Goal: Manage account settings

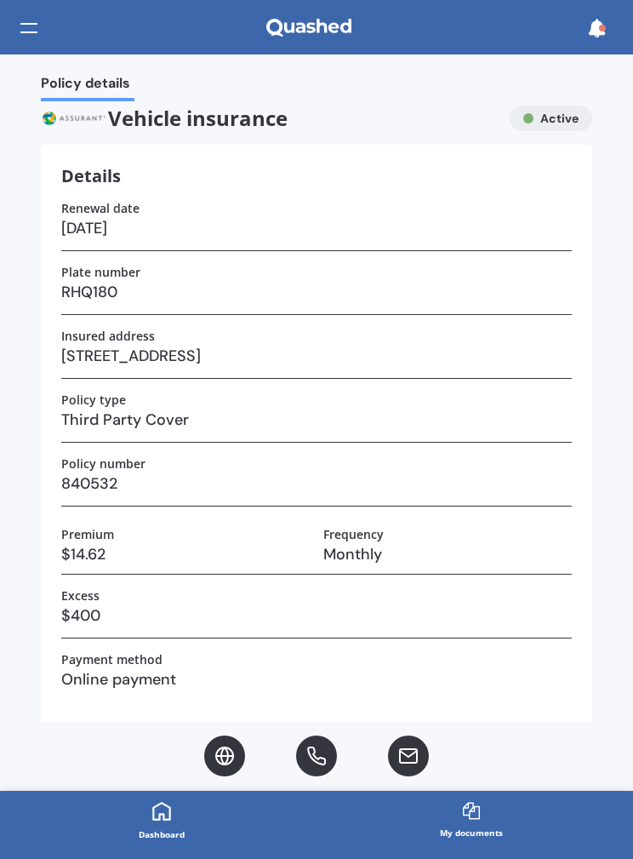
click at [604, 7] on div at bounding box center [596, 29] width 32 height 54
click at [584, 35] on div at bounding box center [596, 28] width 32 height 32
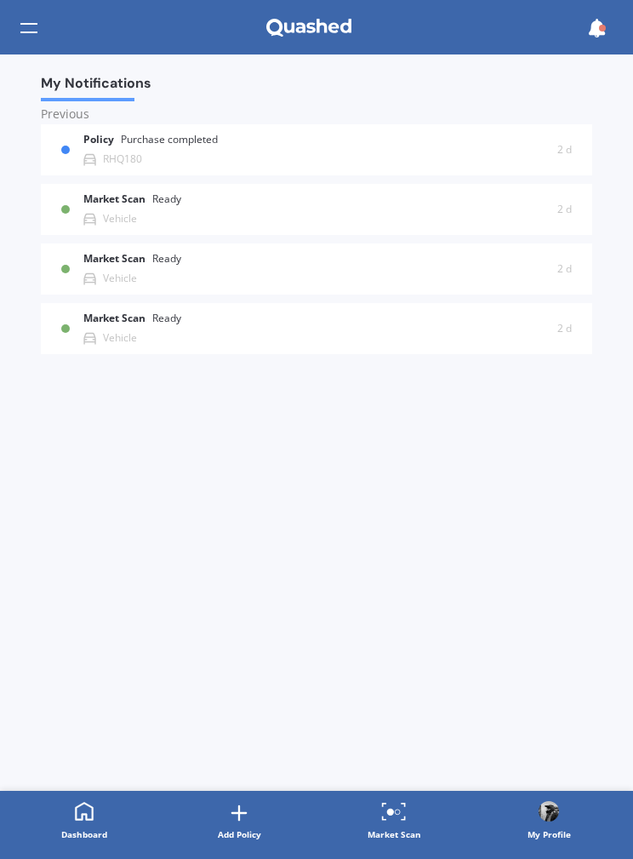
click at [36, 29] on div at bounding box center [28, 28] width 17 height 32
click at [457, 146] on div "Policy Purchase completed RHQ180" at bounding box center [320, 149] width 474 height 31
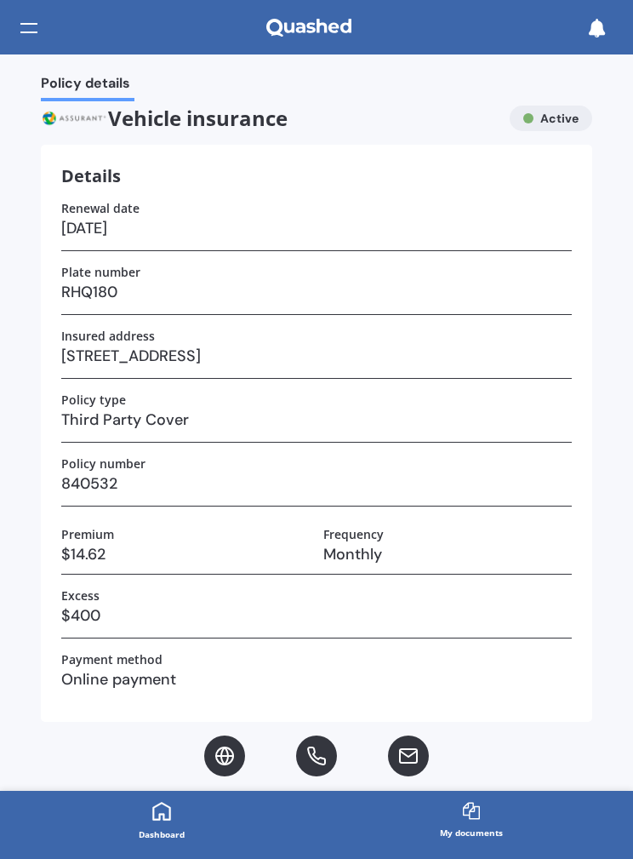
click at [42, 417] on div "Details Renewal date [DATE] Plate number RHQ180 Insured address [STREET_ADDRESS…" at bounding box center [317, 433] width 552 height 577
click at [37, 32] on div at bounding box center [28, 28] width 17 height 32
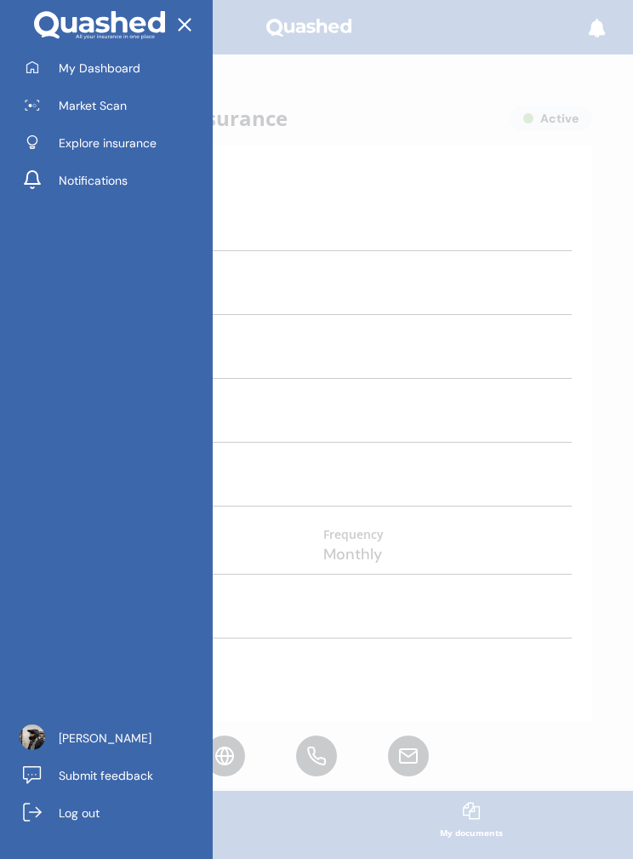
click at [76, 722] on link "[PERSON_NAME]" at bounding box center [113, 738] width 200 height 34
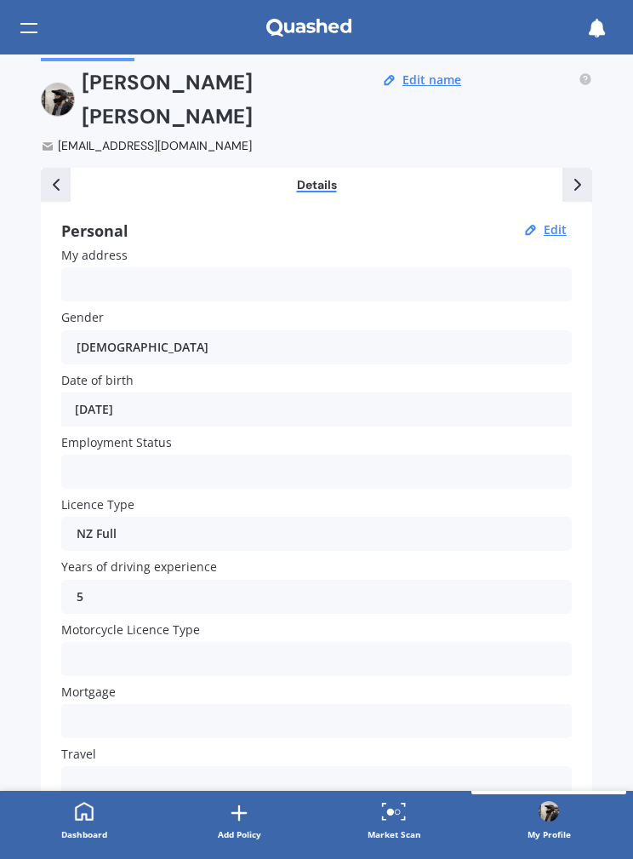
scroll to position [17, 0]
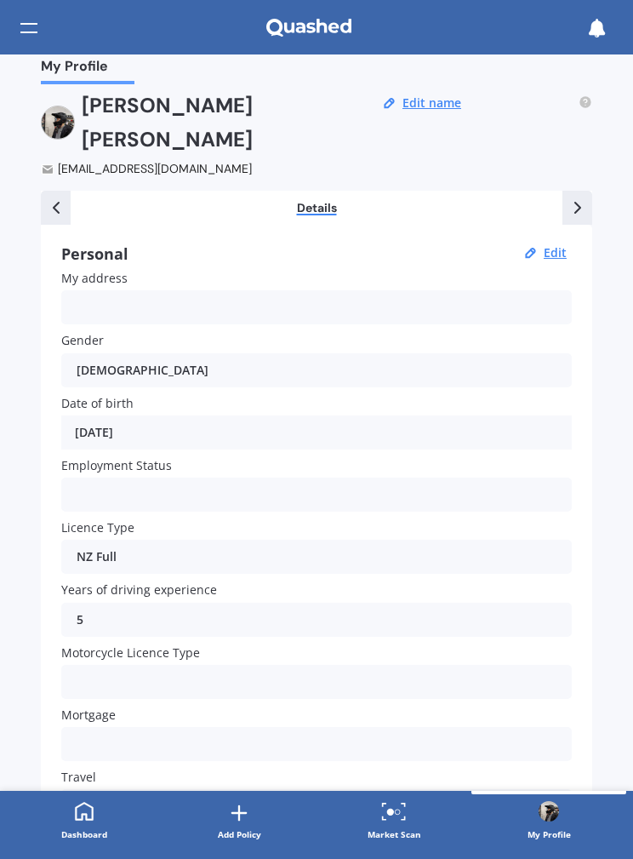
click at [93, 477] on div "Employed Unemployed Not looking Retired" at bounding box center [316, 494] width 511 height 34
click at [99, 477] on div "Employed Unemployed Not looking Retired" at bounding box center [316, 494] width 511 height 34
click at [392, 477] on div "Employed Unemployed Not looking Retired" at bounding box center [316, 494] width 511 height 34
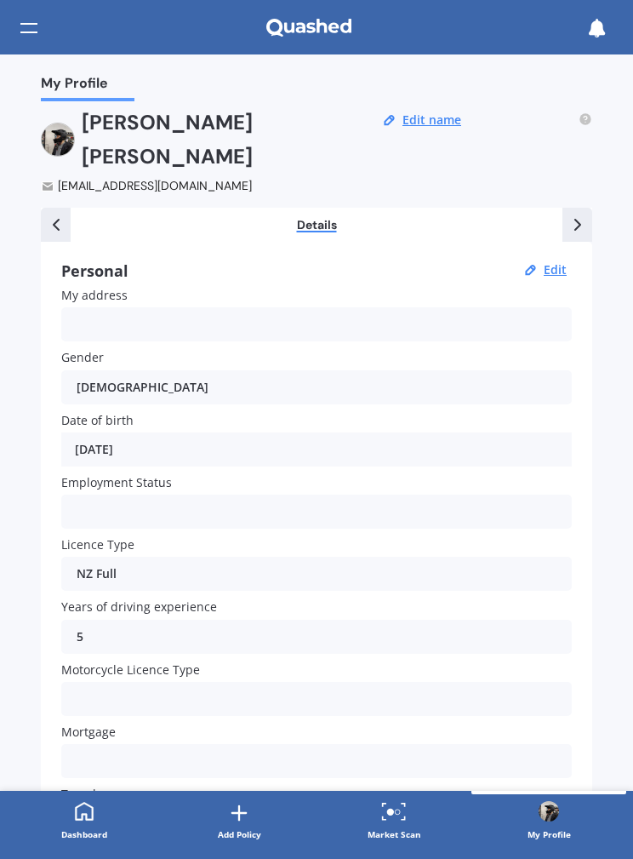
scroll to position [0, 0]
click at [592, 111] on div at bounding box center [586, 150] width 14 height 89
click at [579, 118] on icon at bounding box center [586, 119] width 14 height 14
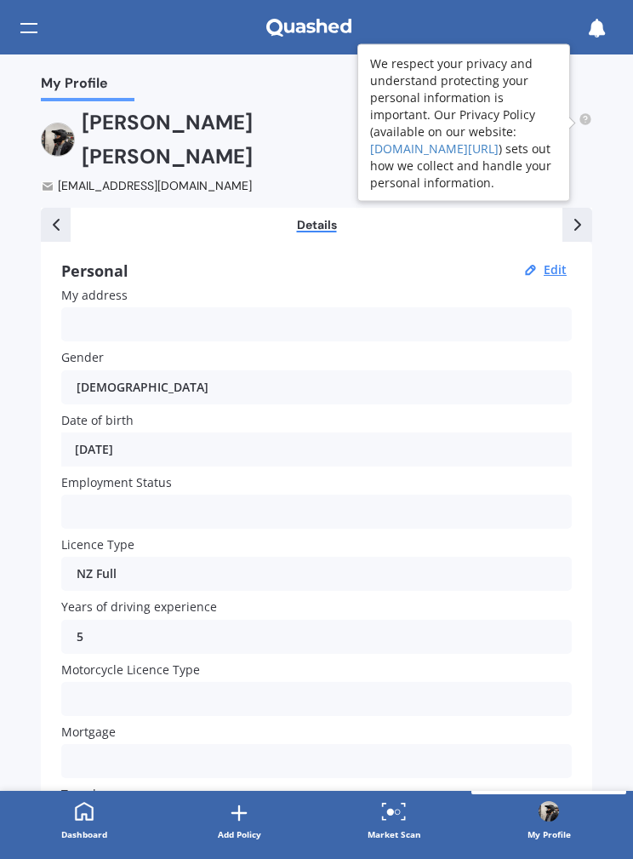
click at [617, 139] on div "My Profile [PERSON_NAME] [EMAIL_ADDRESS][DOMAIN_NAME] Edit name Details Workpla…" at bounding box center [316, 422] width 633 height 736
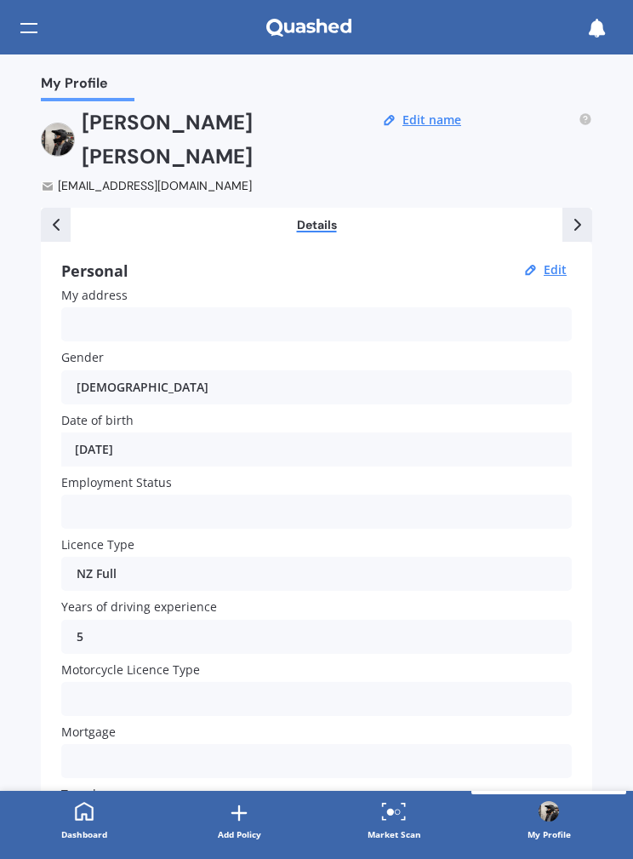
click at [580, 214] on icon at bounding box center [578, 224] width 20 height 20
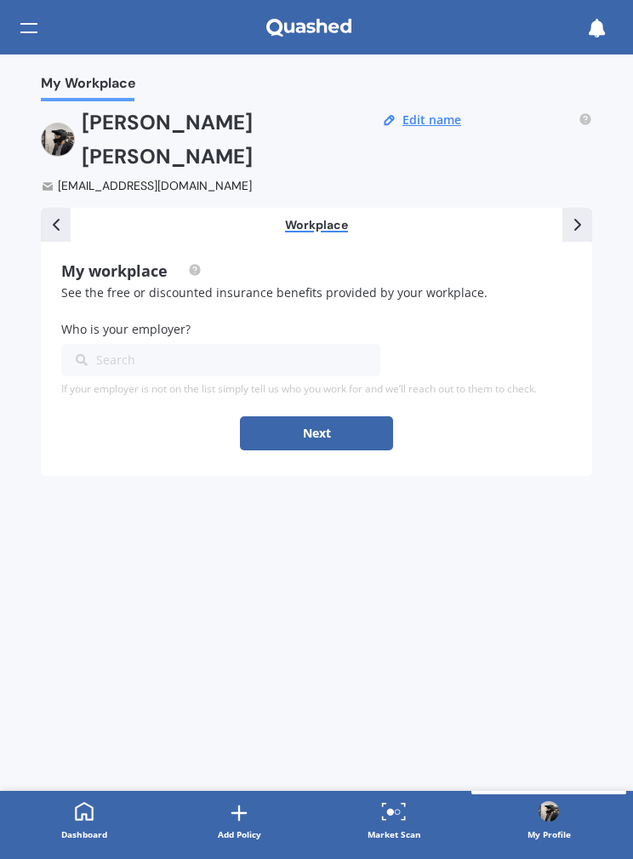
click at [578, 214] on icon at bounding box center [578, 224] width 20 height 20
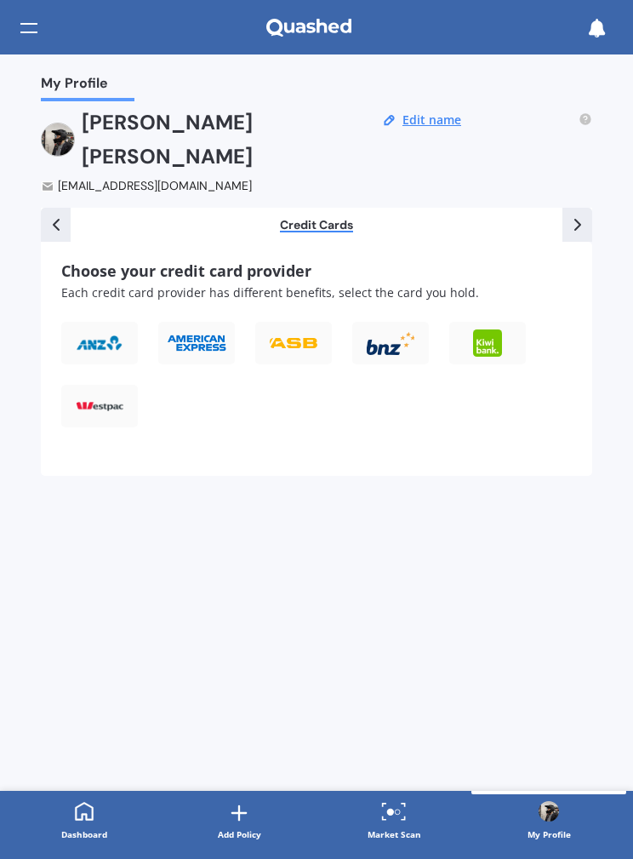
click at [586, 214] on icon at bounding box center [578, 224] width 20 height 20
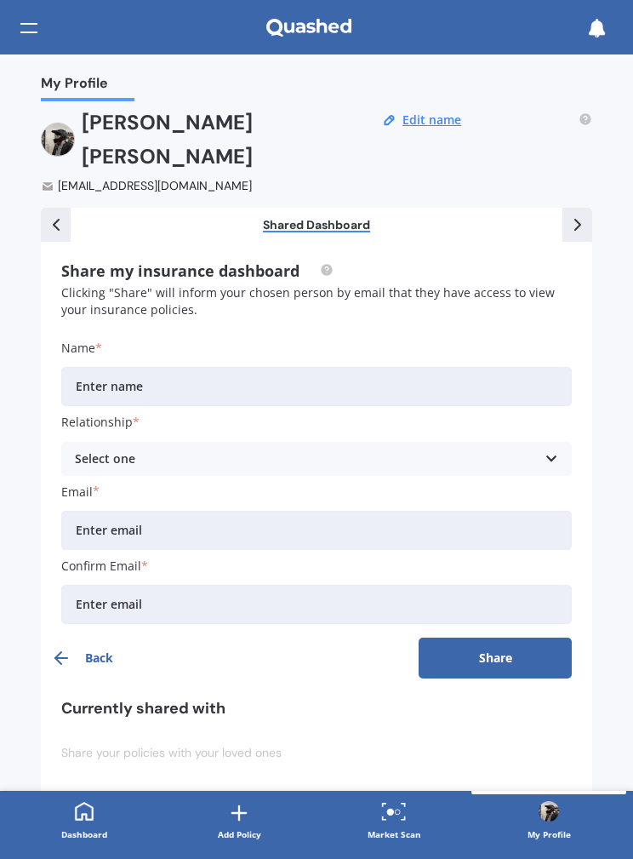
click at [587, 214] on icon at bounding box center [578, 224] width 20 height 20
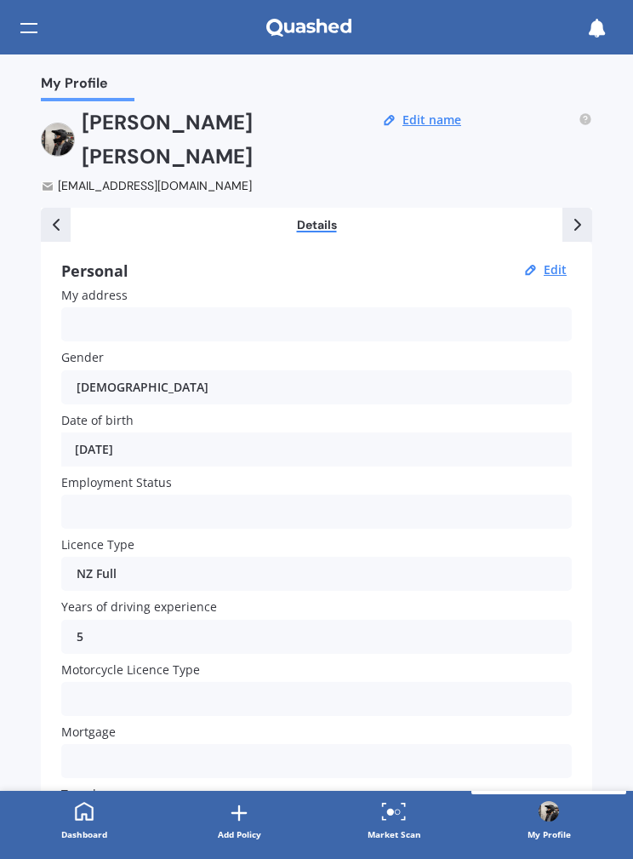
click at [587, 214] on icon at bounding box center [578, 224] width 20 height 20
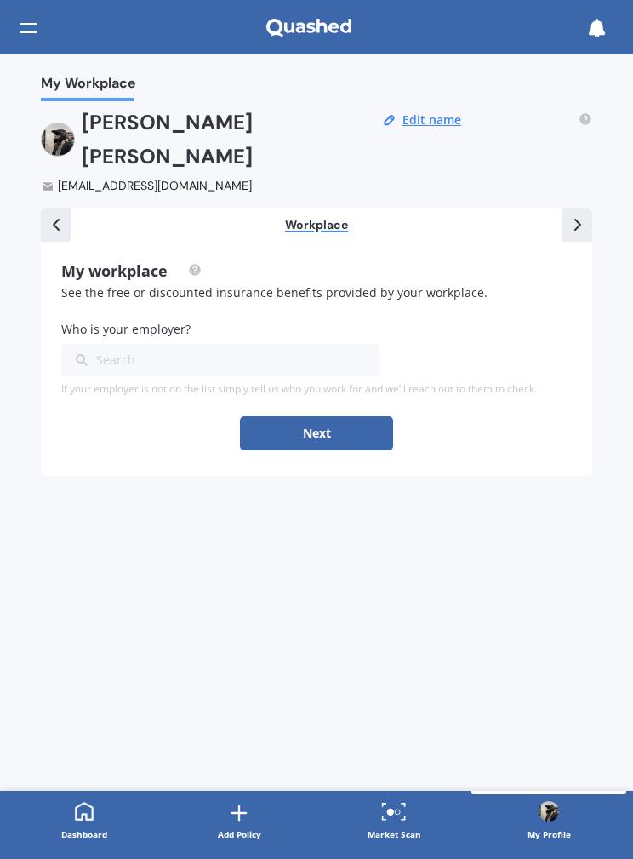
click at [65, 214] on icon at bounding box center [56, 224] width 20 height 20
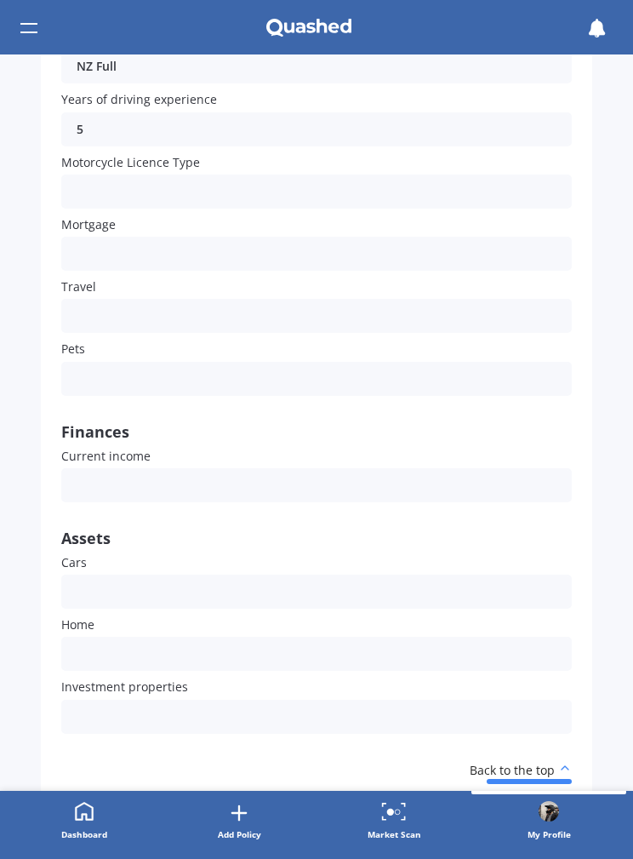
scroll to position [506, 0]
click at [392, 575] on div "Own None" at bounding box center [316, 592] width 511 height 34
click at [393, 575] on div "Own None" at bounding box center [316, 592] width 511 height 34
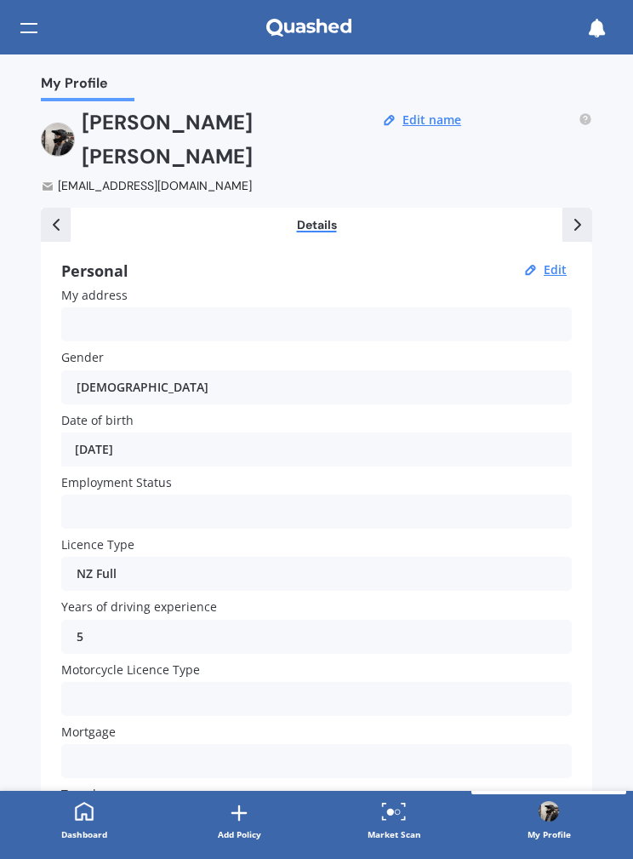
scroll to position [0, 0]
